Goal: Information Seeking & Learning: Learn about a topic

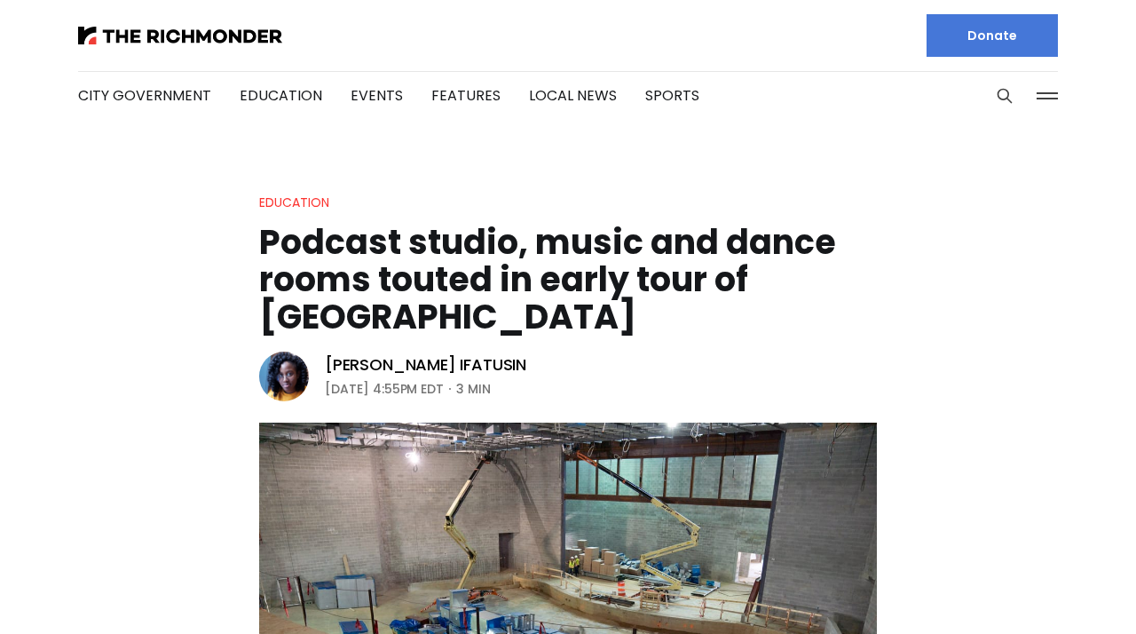
click at [186, 48] on li "City Government" at bounding box center [144, 96] width 133 height 96
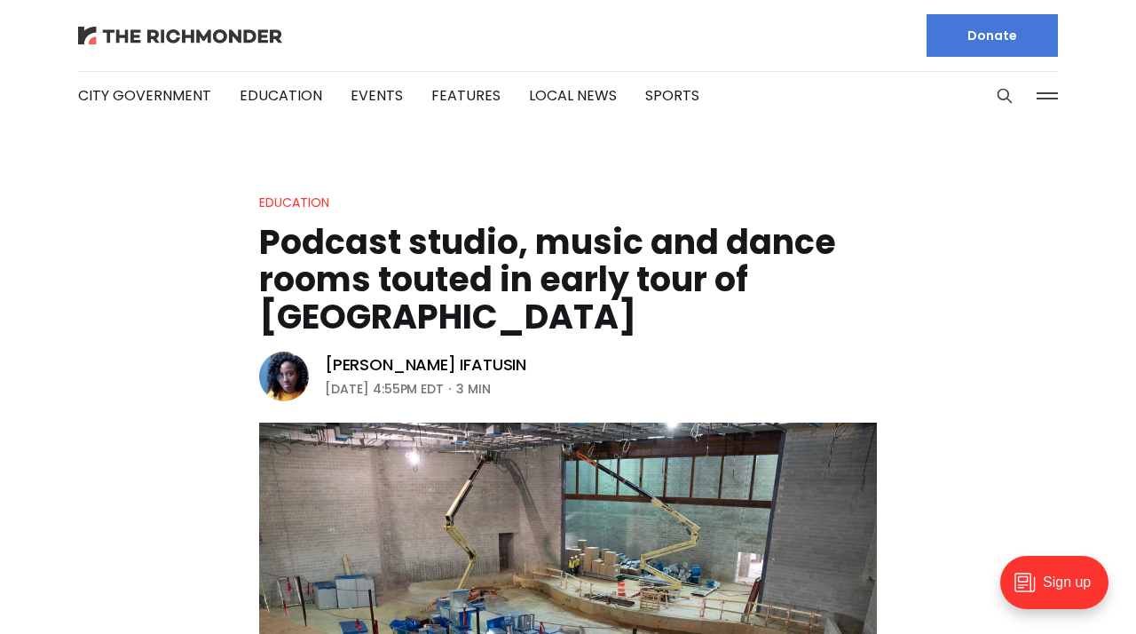
click at [157, 28] on img at bounding box center [180, 36] width 204 height 18
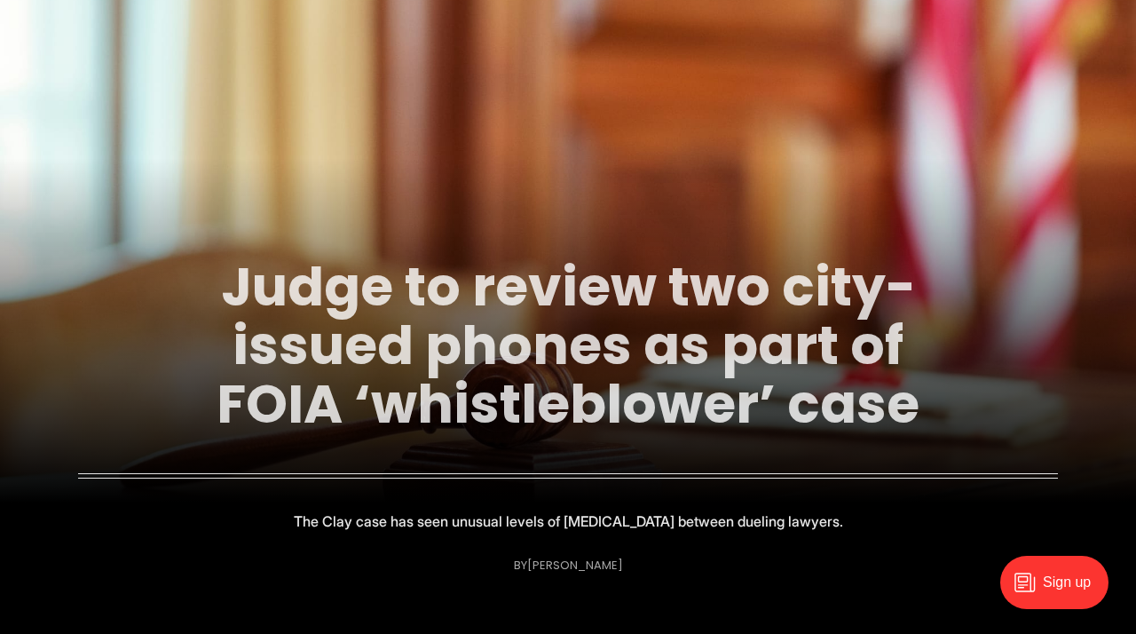
click at [426, 305] on link "Judge to review two city-issued phones as part of FOIA ‘whistleblower’ case" at bounding box center [568, 345] width 703 height 192
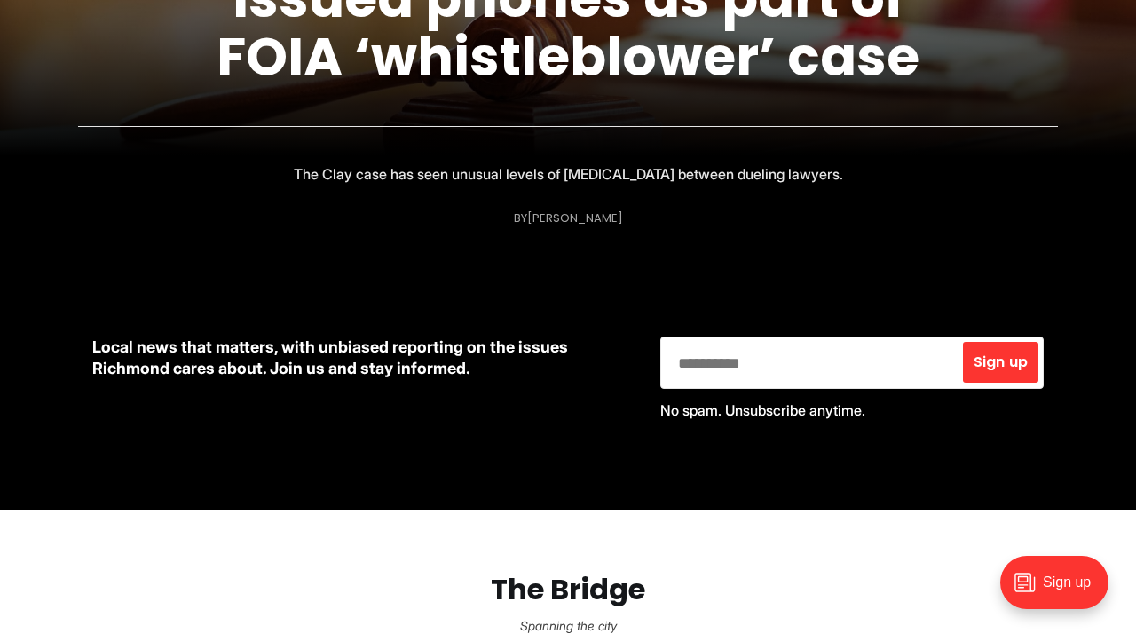
scroll to position [863, 0]
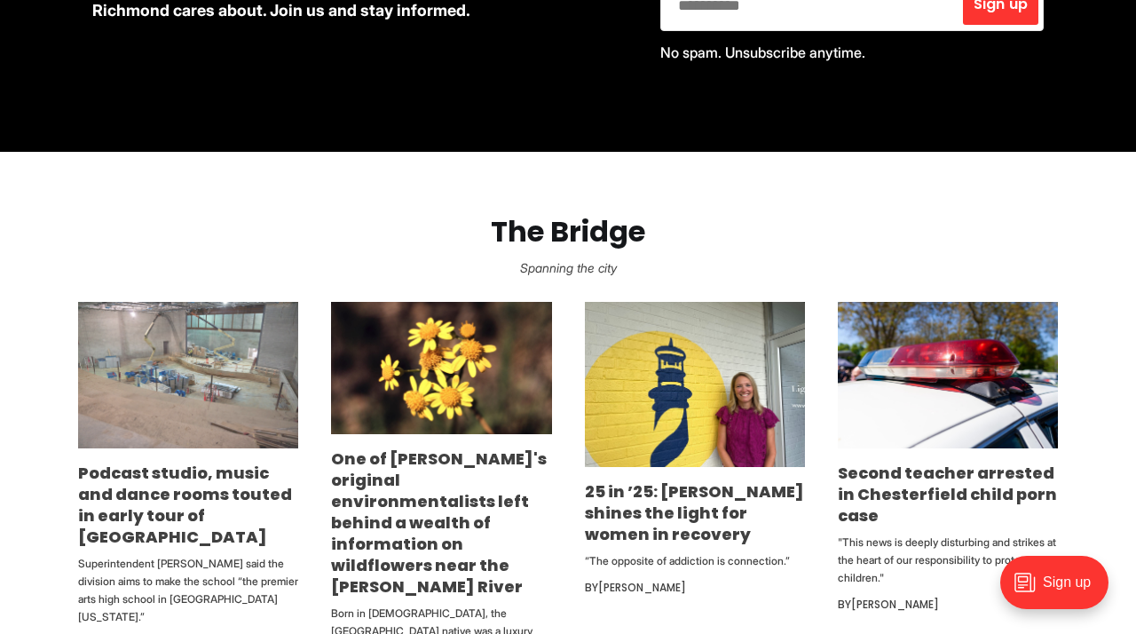
click at [186, 419] on img at bounding box center [188, 375] width 220 height 147
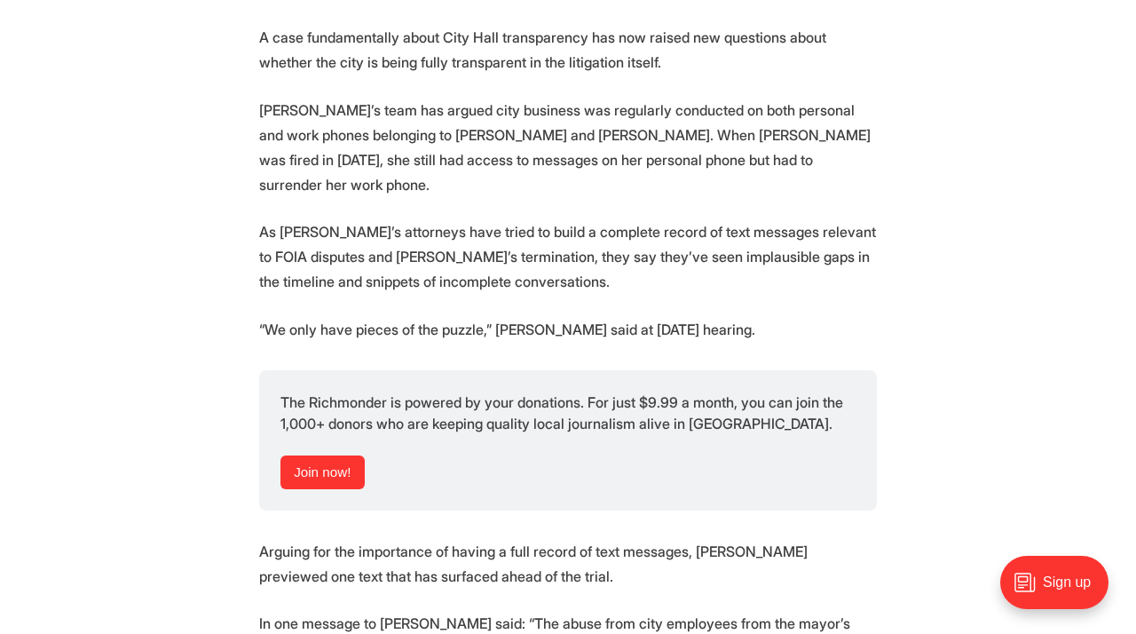
scroll to position [2699, 0]
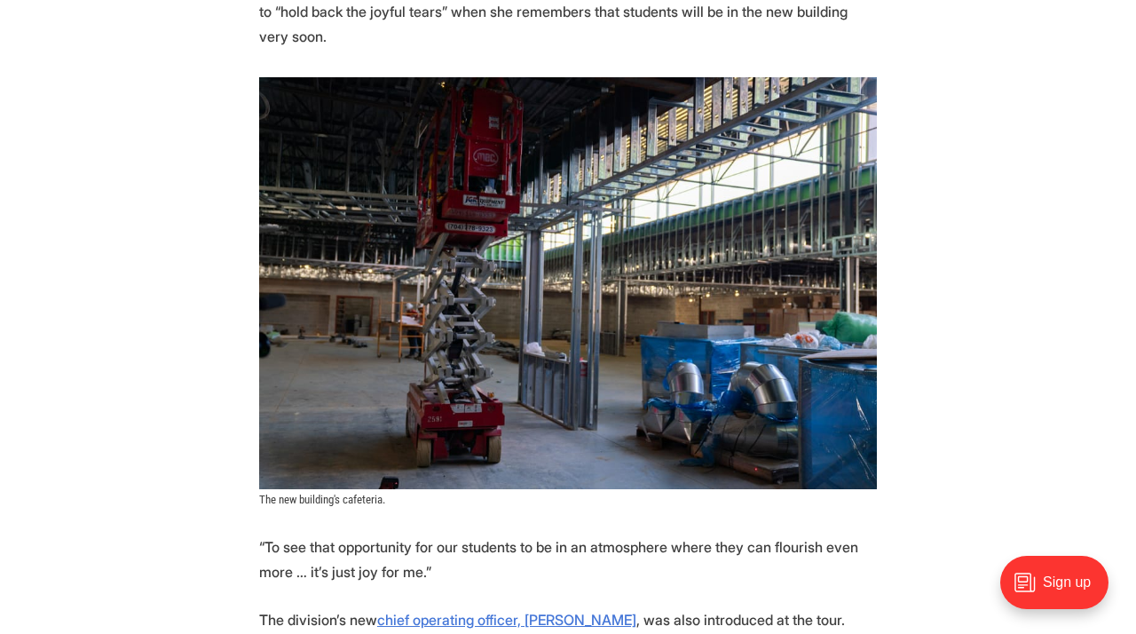
scroll to position [3804, 0]
